Goal: Navigation & Orientation: Find specific page/section

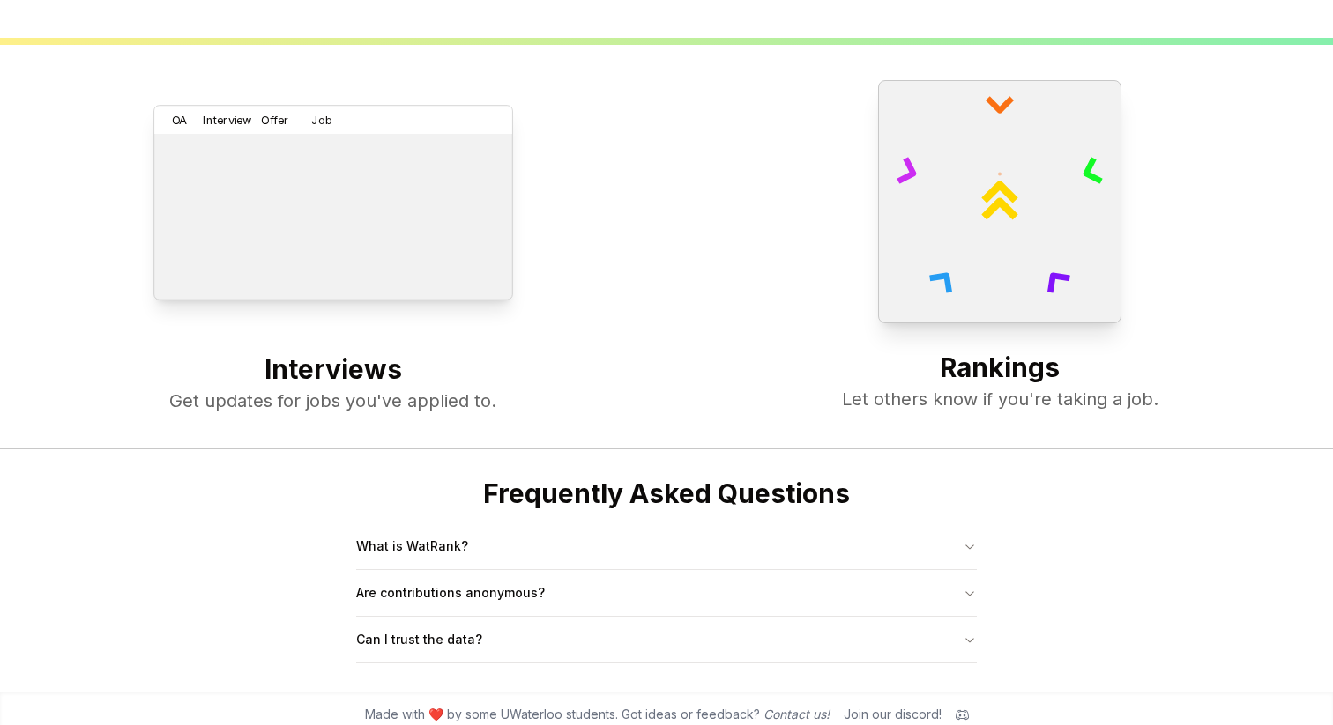
scroll to position [679, 0]
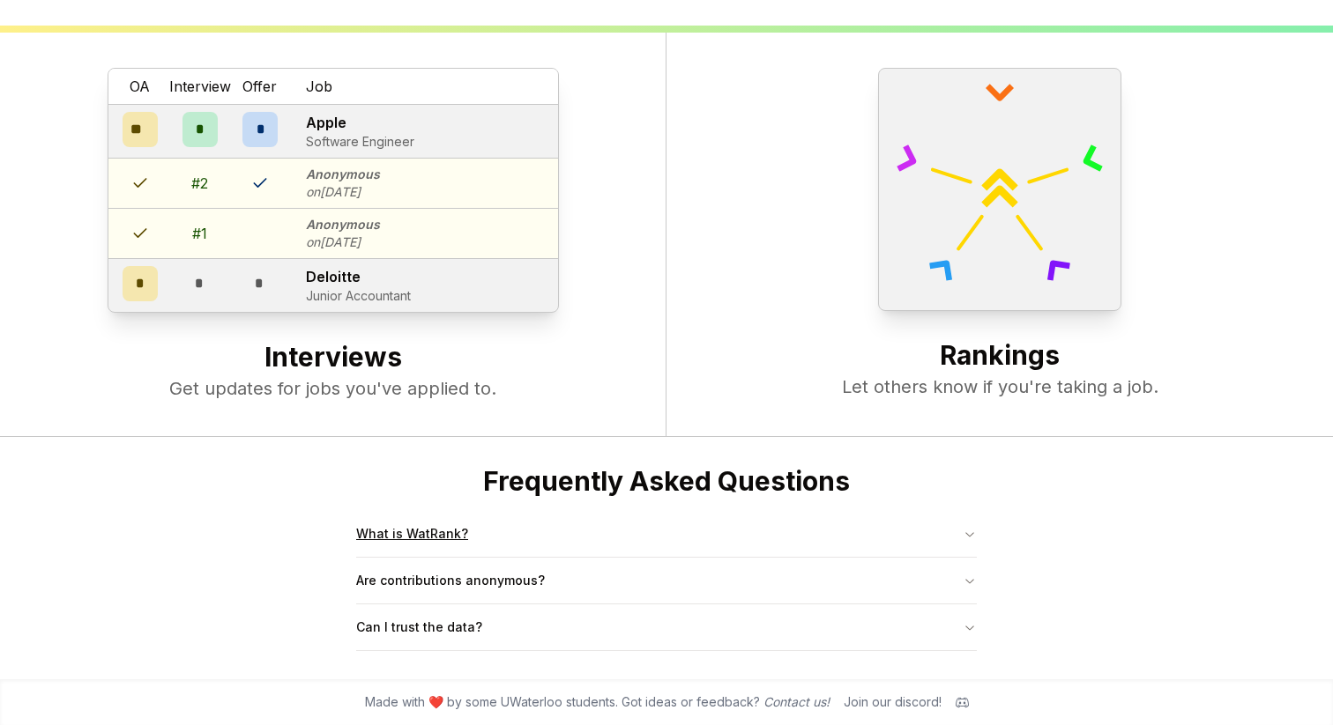
click at [429, 528] on button "What is WatRank?" at bounding box center [666, 534] width 621 height 46
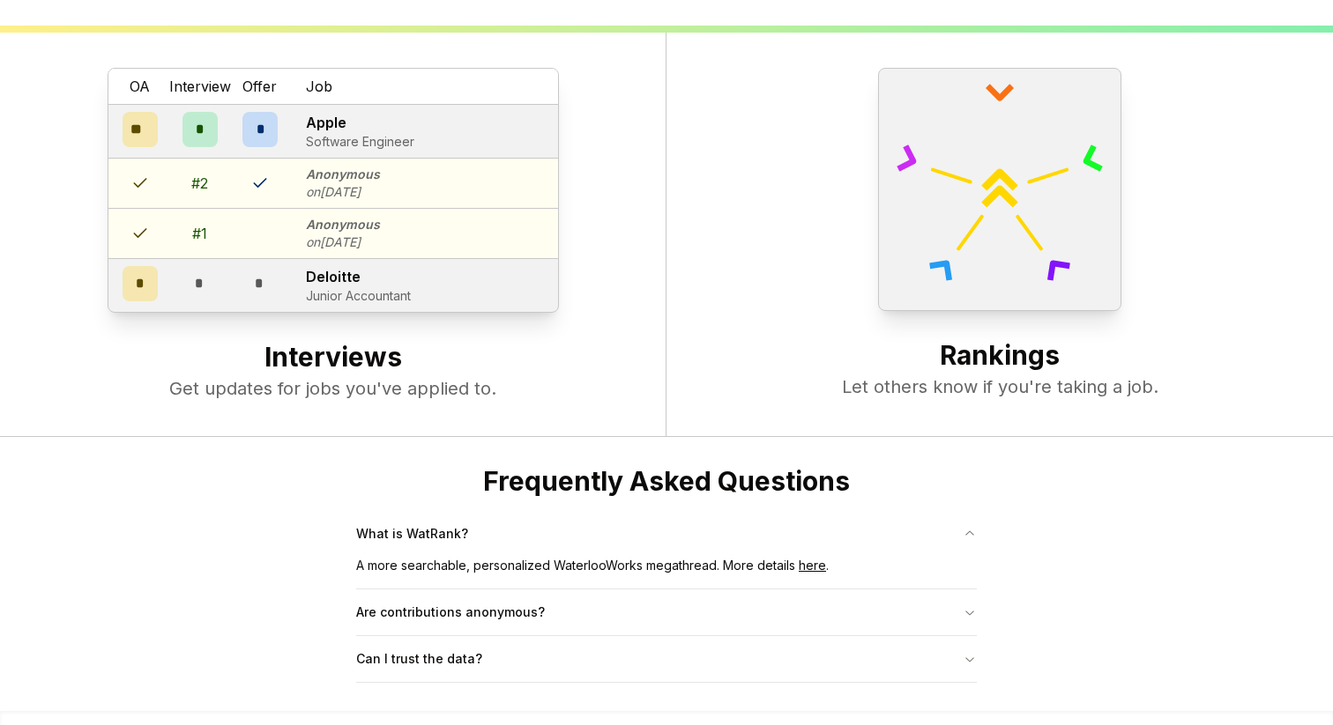
scroll to position [710, 0]
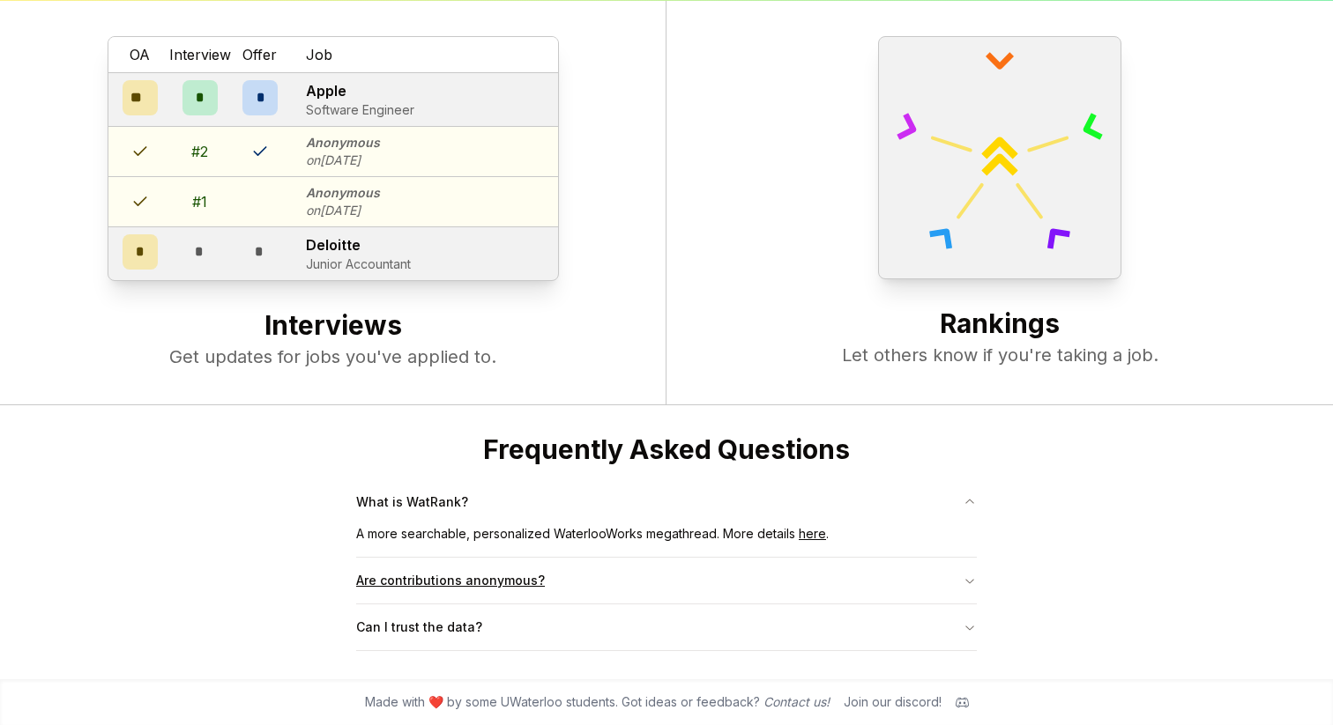
click at [452, 573] on button "Are contributions anonymous?" at bounding box center [666, 581] width 621 height 46
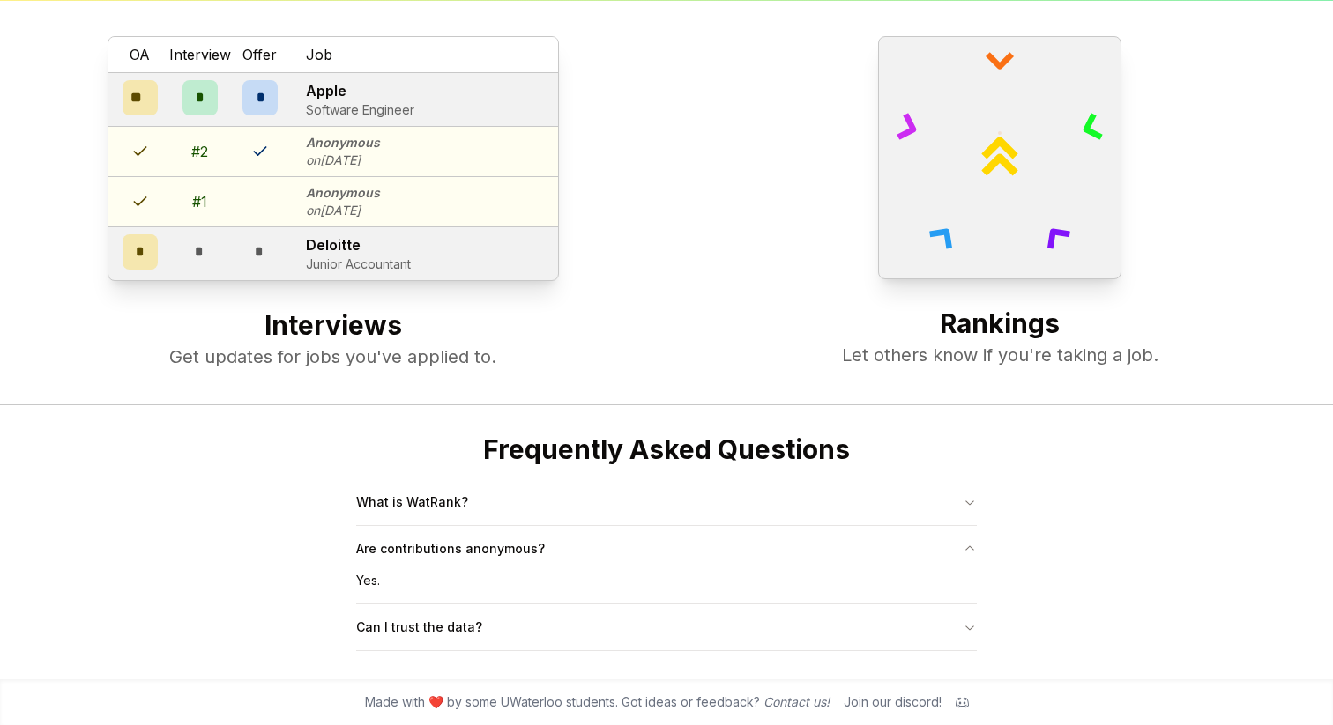
click at [428, 617] on button "Can I trust the data?" at bounding box center [666, 628] width 621 height 46
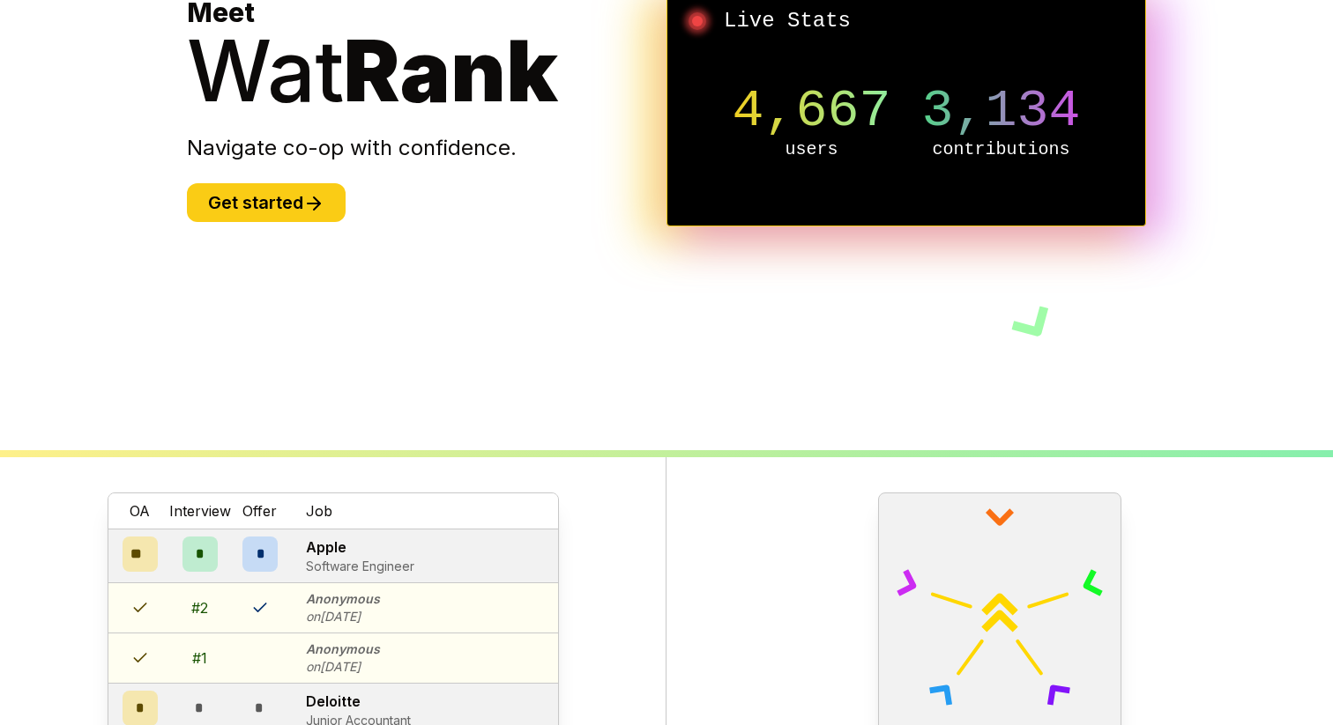
scroll to position [123, 0]
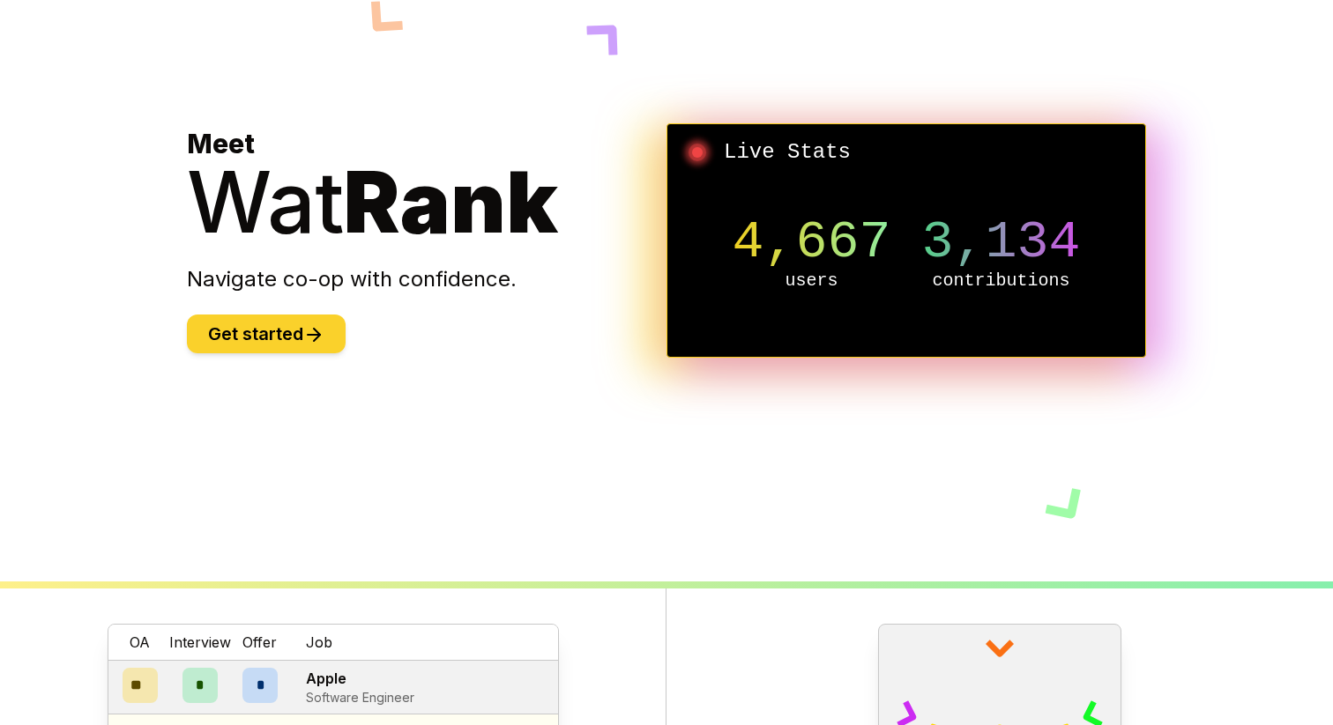
click at [302, 340] on button "Get started" at bounding box center [266, 334] width 159 height 39
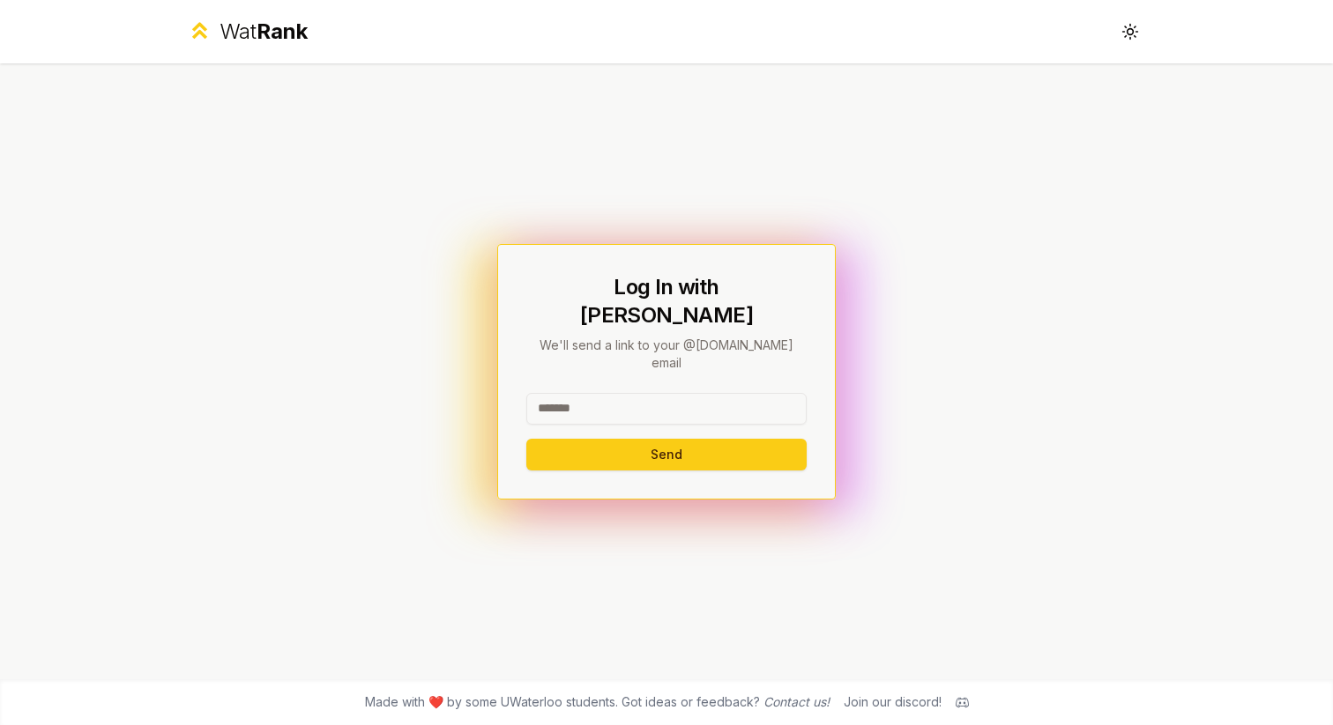
click at [621, 393] on input at bounding box center [666, 409] width 280 height 32
type input "******"
click at [591, 439] on button "Send" at bounding box center [666, 455] width 280 height 32
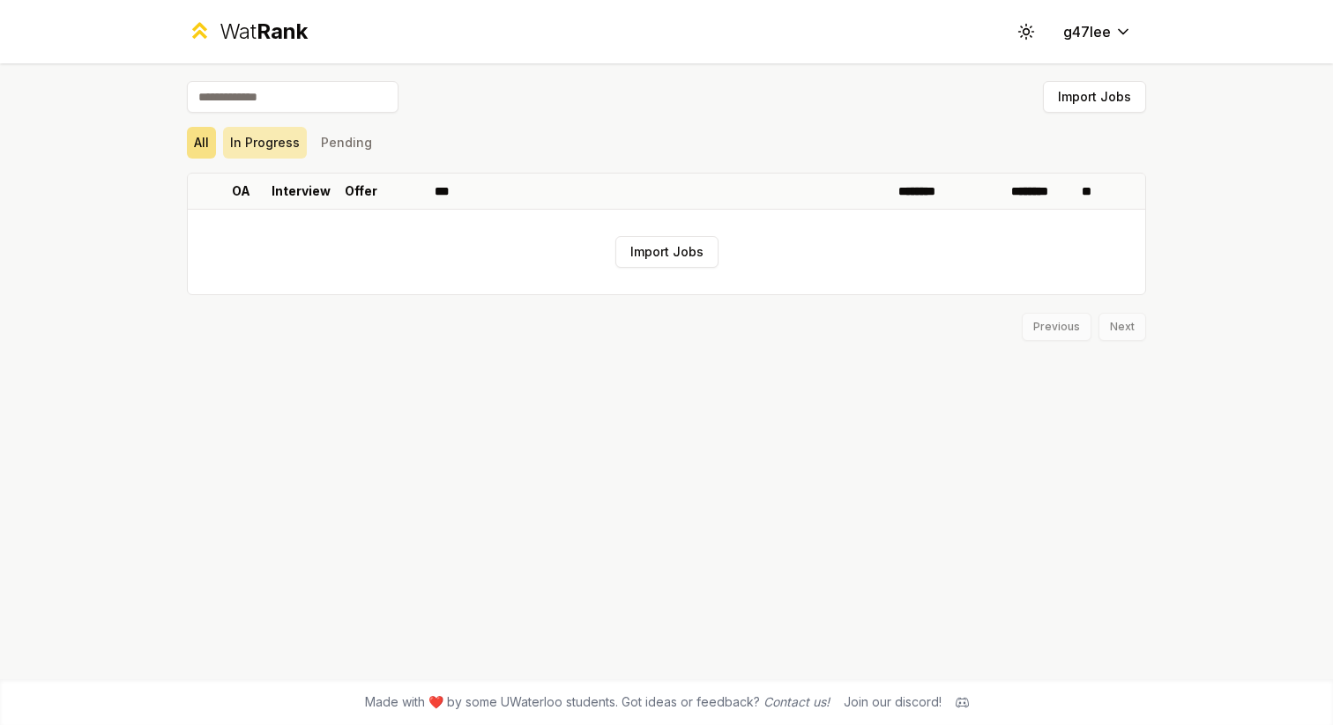
click at [280, 143] on button "In Progress" at bounding box center [265, 143] width 84 height 32
click at [345, 143] on button "Pending" at bounding box center [346, 143] width 65 height 32
click at [243, 21] on div "Wat Rank" at bounding box center [263, 32] width 88 height 28
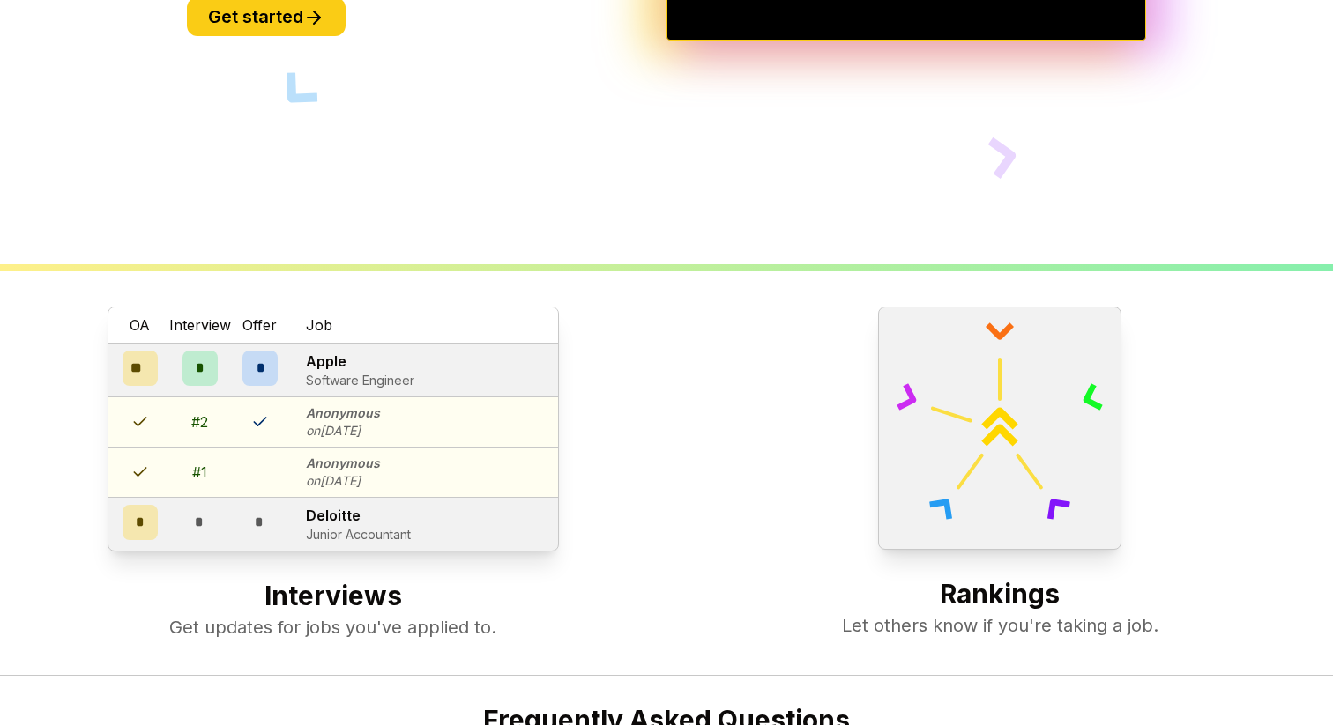
scroll to position [679, 0]
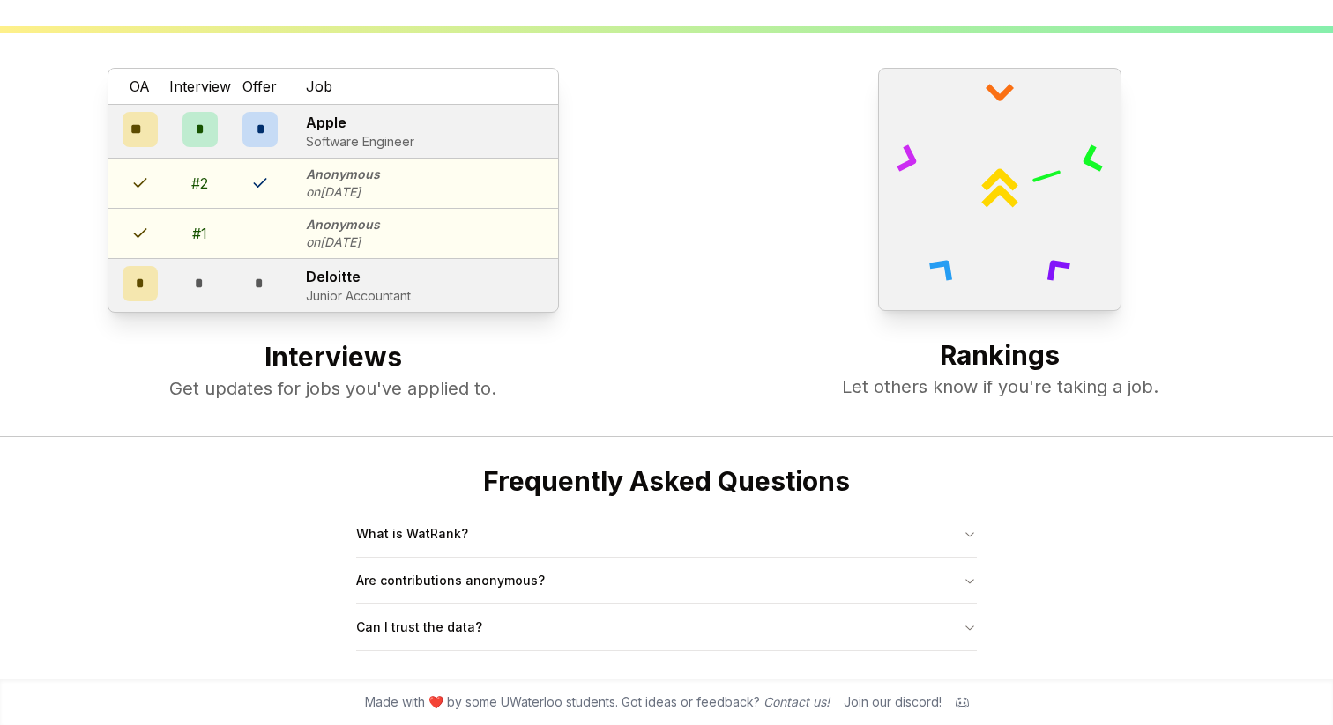
click at [490, 623] on button "Can I trust the data?" at bounding box center [666, 628] width 621 height 46
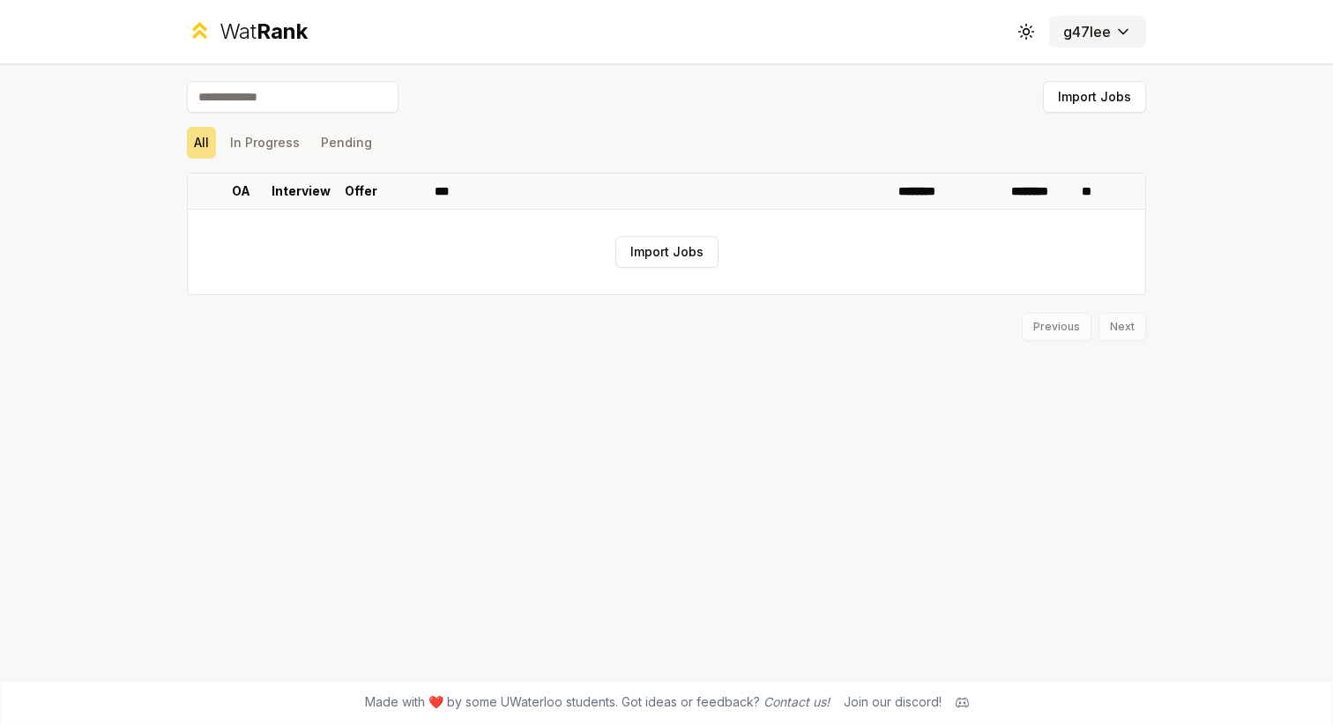
click at [1119, 39] on html "Wat Rank Toggle theme g47lee Import Jobs All In Progress Pending OA Interview O…" at bounding box center [666, 362] width 1333 height 725
click at [1048, 128] on html "Wat Rank Toggle theme g47lee Import Jobs All In Progress Pending OA Interview O…" at bounding box center [666, 362] width 1333 height 725
click at [287, 141] on button "In Progress" at bounding box center [265, 143] width 84 height 32
click at [336, 141] on button "Pending" at bounding box center [346, 143] width 65 height 32
click at [257, 36] on span "Rank" at bounding box center [282, 32] width 51 height 26
